Goal: Task Accomplishment & Management: Use online tool/utility

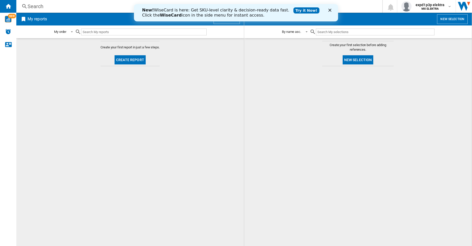
click at [330, 9] on icon "Fermer" at bounding box center [329, 10] width 3 height 3
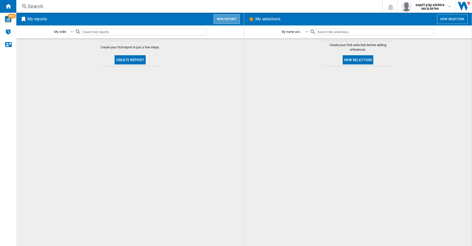
click at [229, 18] on button "New report" at bounding box center [227, 19] width 26 height 10
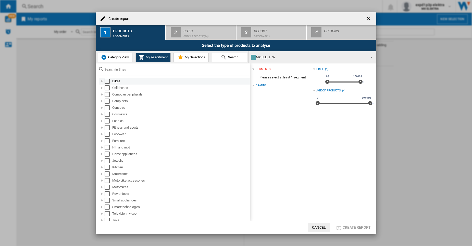
click at [111, 80] on md-checkbox "Select" at bounding box center [109, 81] width 8 height 5
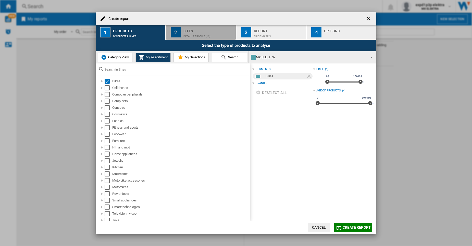
click at [191, 32] on div "Sites" at bounding box center [208, 29] width 50 height 5
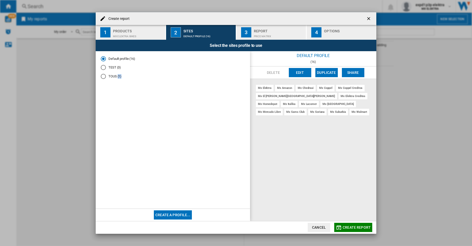
click at [117, 78] on md-radio-group "Default profile (16) TEST (3) TOUS (1)" at bounding box center [173, 69] width 144 height 27
click at [117, 78] on md-radio-button "TOUS (1)" at bounding box center [173, 76] width 144 height 5
drag, startPoint x: 240, startPoint y: 80, endPoint x: 301, endPoint y: 55, distance: 65.7
click at [301, 55] on div "Default profile (16) TEST (3) TOUS (1) Create a profile... TOUS (1) [GEOGRAPHIC…" at bounding box center [236, 136] width 281 height 170
